Goal: Entertainment & Leisure: Consume media (video, audio)

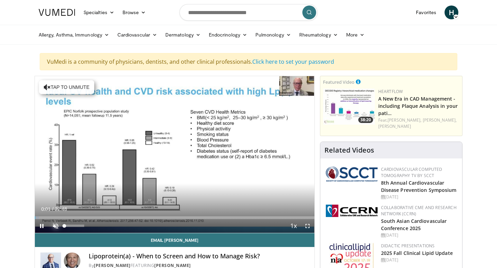
click at [56, 227] on span "Video Player" at bounding box center [56, 226] width 14 height 14
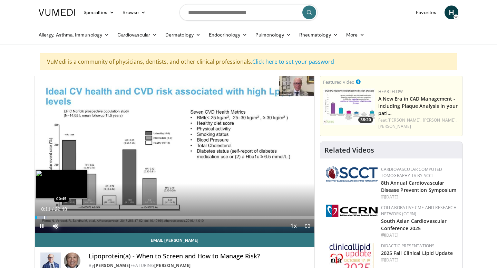
click at [44, 218] on div "Progress Bar" at bounding box center [44, 218] width 1 height 3
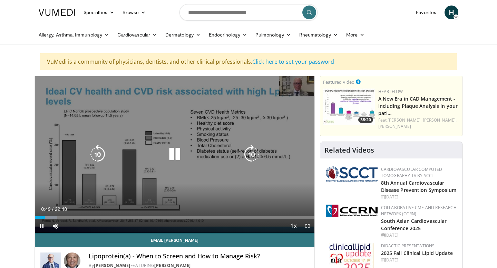
click at [168, 165] on div "10 seconds Tap to unmute" at bounding box center [174, 154] width 279 height 157
